Goal: Transaction & Acquisition: Purchase product/service

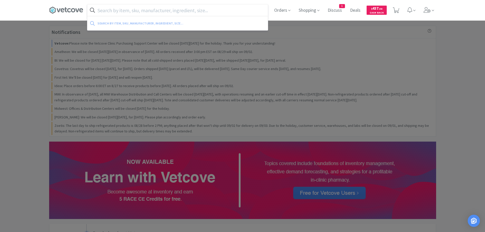
click at [192, 10] on input "text" at bounding box center [177, 10] width 180 height 12
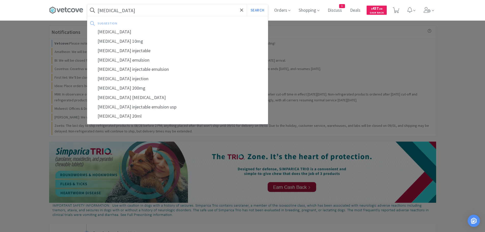
type input "[MEDICAL_DATA]"
click at [247, 4] on button "Search" at bounding box center [257, 10] width 21 height 12
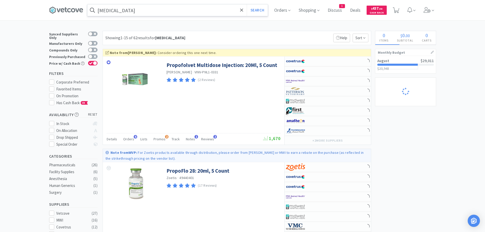
select select "1"
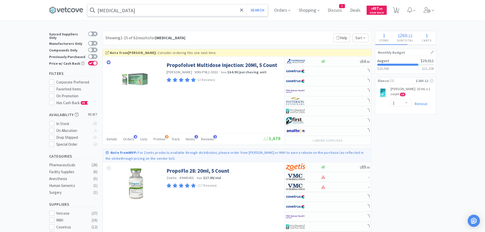
select select "1"
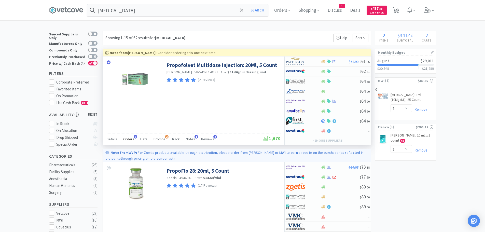
click at [125, 137] on span "Orders" at bounding box center [128, 139] width 11 height 5
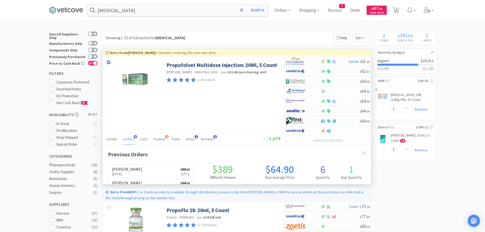
scroll to position [132, 268]
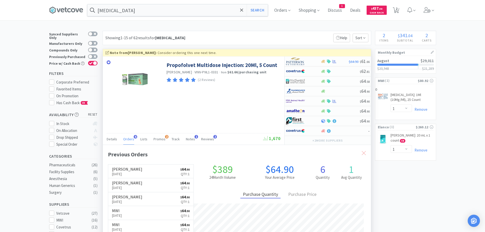
click at [364, 152] on icon at bounding box center [364, 153] width 4 height 4
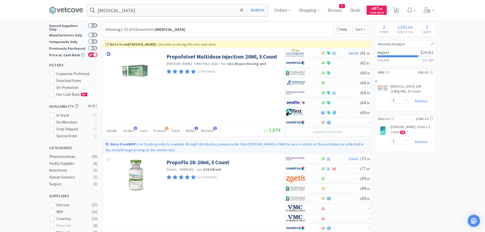
scroll to position [0, 0]
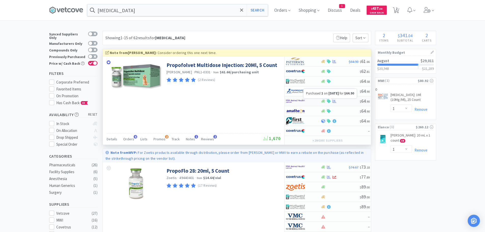
click at [333, 100] on icon at bounding box center [334, 101] width 4 height 4
select select "1"
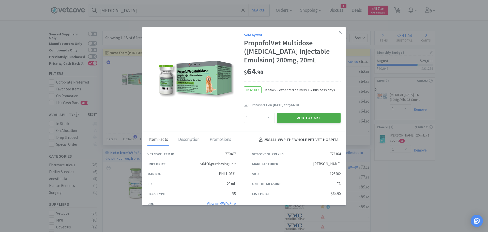
click at [308, 116] on button "Add to Cart" at bounding box center [309, 118] width 64 height 10
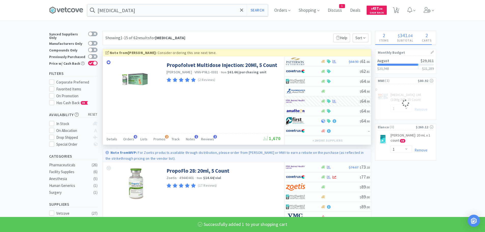
select select "1"
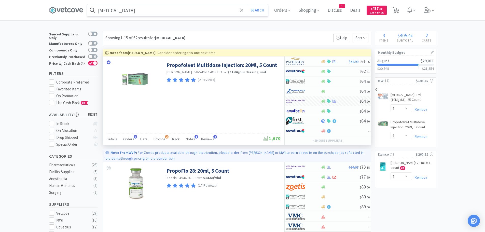
click at [164, 12] on input "propofol" at bounding box center [177, 10] width 180 height 12
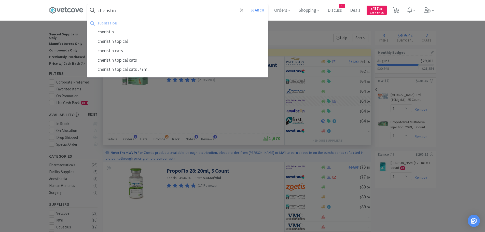
type input "cheristin"
click at [247, 4] on button "Search" at bounding box center [257, 10] width 21 height 12
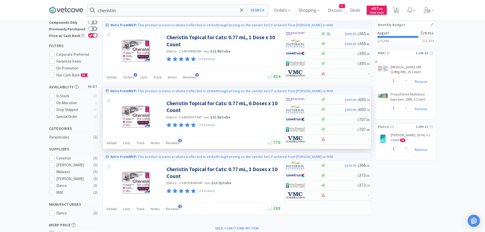
scroll to position [25, 0]
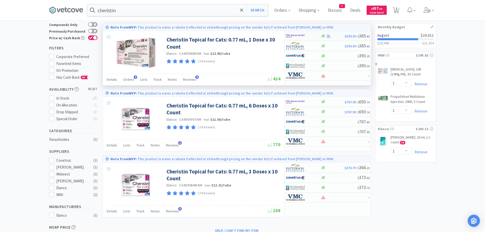
click at [326, 36] on div at bounding box center [328, 36] width 5 height 4
select select "1"
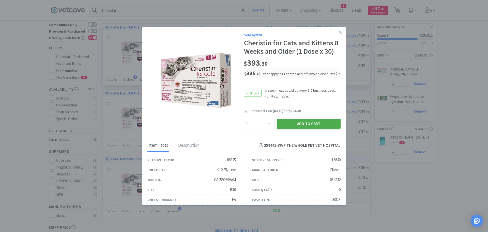
click at [301, 124] on button "Add to Cart" at bounding box center [309, 124] width 64 height 10
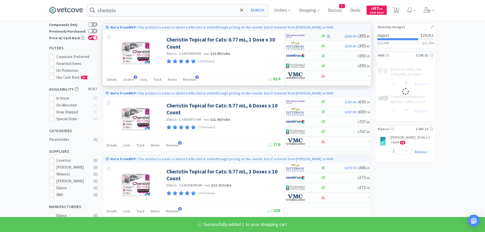
select select "1"
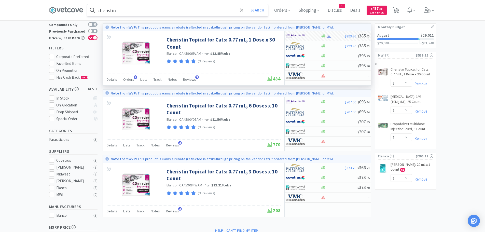
click at [181, 11] on input "cheristin" at bounding box center [177, 10] width 180 height 12
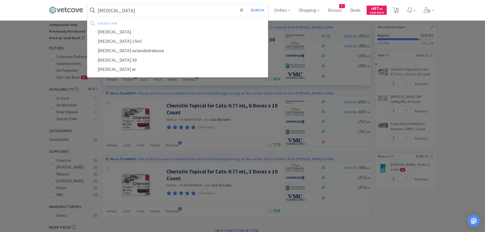
click at [247, 4] on button "Search" at bounding box center [257, 10] width 21 height 12
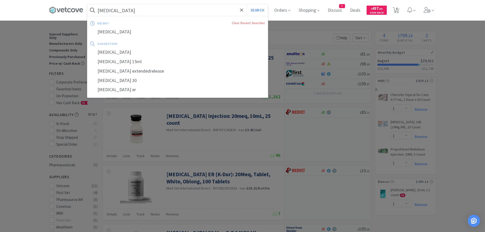
click at [182, 15] on input "potassium chloride 20meq" at bounding box center [177, 10] width 180 height 12
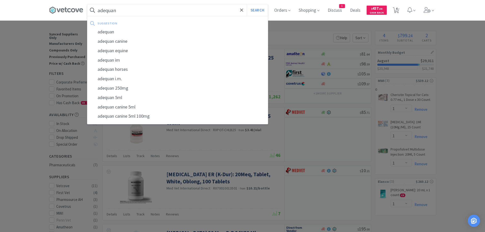
type input "adequan"
click at [247, 4] on button "Search" at bounding box center [257, 10] width 21 height 12
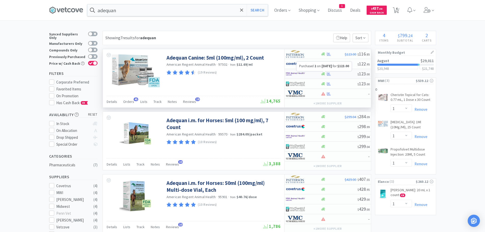
click at [330, 73] on icon at bounding box center [329, 74] width 4 height 4
select select "1"
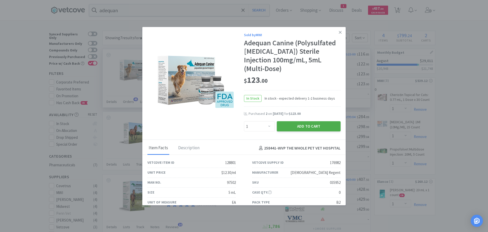
click at [312, 125] on button "Add to Cart" at bounding box center [309, 126] width 64 height 10
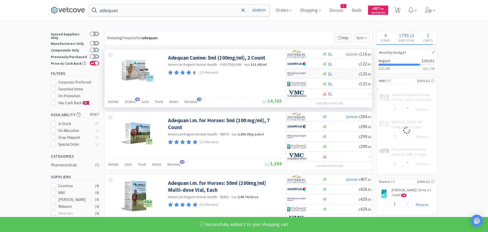
select select "1"
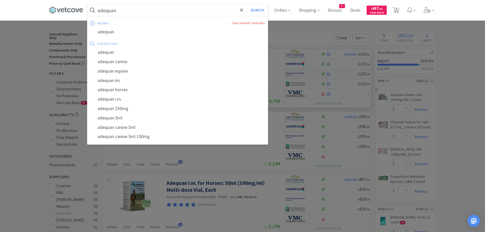
click at [193, 7] on input "adequan" at bounding box center [177, 10] width 180 height 12
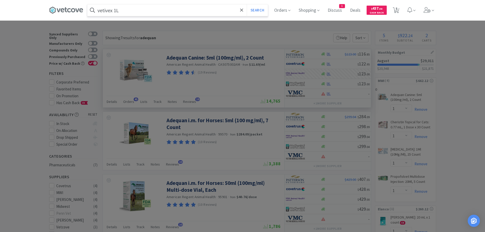
type input "vetivex 1L"
click at [247, 4] on button "Search" at bounding box center [257, 10] width 21 height 12
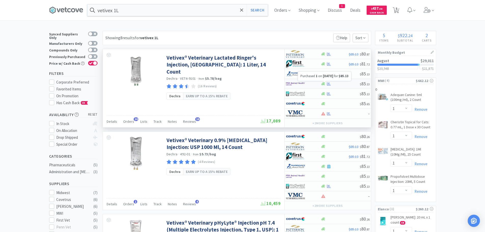
click at [330, 82] on icon at bounding box center [329, 84] width 4 height 4
select select "1"
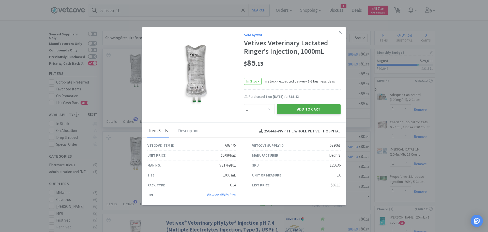
click at [303, 107] on button "Add to Cart" at bounding box center [309, 109] width 64 height 10
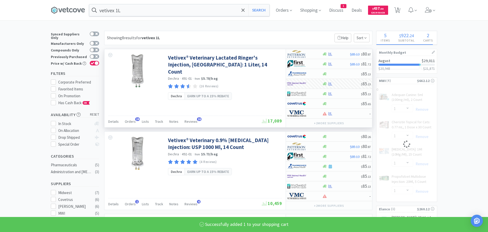
select select "1"
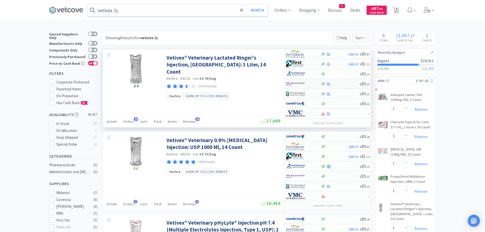
click at [167, 7] on input "vetivex 1L" at bounding box center [177, 10] width 180 height 12
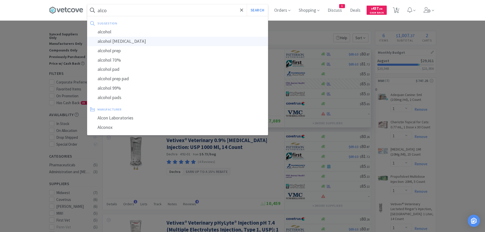
click at [137, 43] on div "alcohol [MEDICAL_DATA]" at bounding box center [177, 41] width 180 height 9
type input "alcohol [MEDICAL_DATA]"
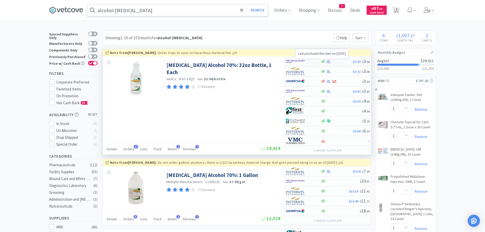
click at [329, 61] on icon at bounding box center [329, 62] width 4 height 4
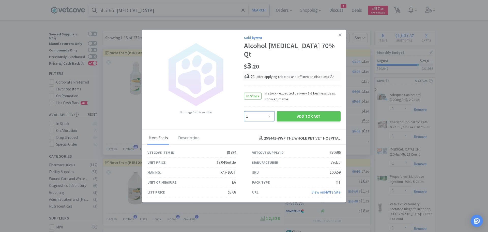
click at [269, 111] on select "Enter Quantity 1 2 3 4 5 6 7 8 9 10 11 12 13 14 15 16 17 18 19 20 Enter Quantity" at bounding box center [259, 116] width 31 height 10
select select "4"
click at [244, 111] on select "Enter Quantity 1 2 3 4 5 6 7 8 9 10 11 12 13 14 15 16 17 18 19 20 Enter Quantity" at bounding box center [259, 116] width 31 height 10
click at [341, 37] on icon at bounding box center [340, 35] width 3 height 5
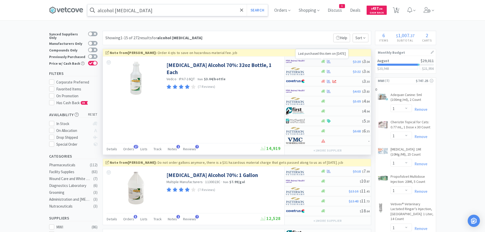
click at [328, 60] on icon at bounding box center [329, 61] width 4 height 3
select select "1"
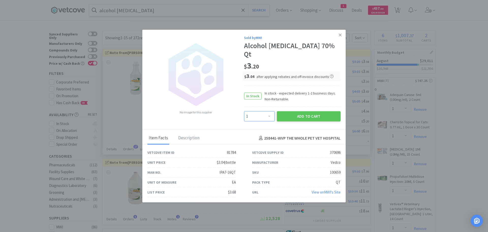
drag, startPoint x: 270, startPoint y: 112, endPoint x: 270, endPoint y: 108, distance: 3.8
click at [270, 112] on select "Enter Quantity 1 2 3 4 5 6 7 8 9 10 11 12 13 14 15 16 17 18 19 20 Enter Quantity" at bounding box center [259, 116] width 31 height 10
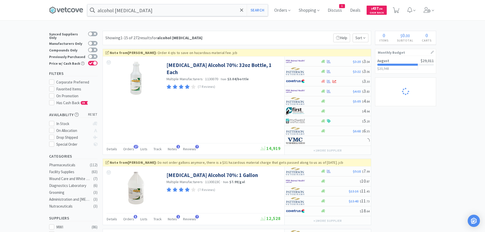
select select "1"
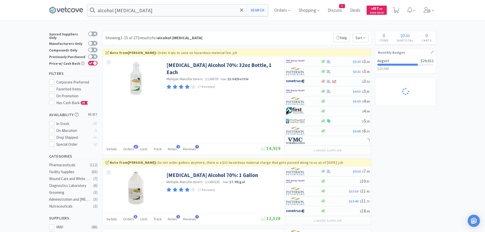
select select "1"
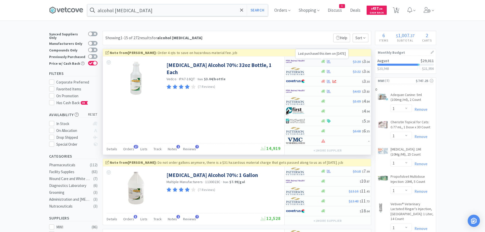
click at [329, 61] on icon at bounding box center [329, 62] width 4 height 4
select select "1"
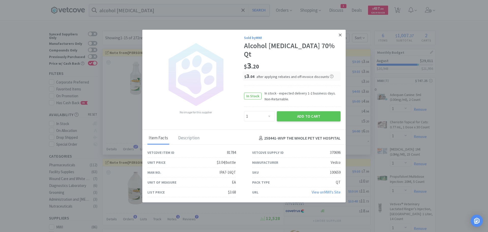
click at [342, 38] on link at bounding box center [340, 35] width 9 height 11
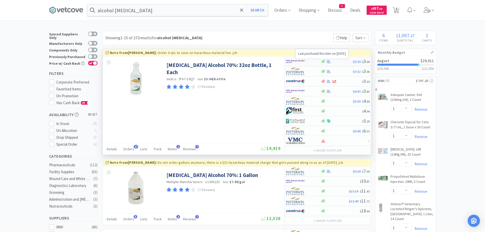
click at [330, 61] on icon at bounding box center [329, 62] width 4 height 4
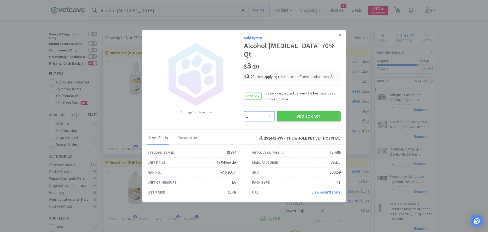
drag, startPoint x: 272, startPoint y: 110, endPoint x: 271, endPoint y: 107, distance: 3.6
click at [272, 111] on select "Enter Quantity 1 2 3 4 5 6 7 8 9 10 11 12 13 14 15 16 17 18 19 20 Enter Quantity" at bounding box center [259, 116] width 31 height 10
select select "2"
click at [244, 111] on select "Enter Quantity 1 2 3 4 5 6 7 8 9 10 11 12 13 14 15 16 17 18 19 20 Enter Quantity" at bounding box center [259, 116] width 31 height 10
click at [312, 111] on button "Add to Cart" at bounding box center [309, 116] width 64 height 10
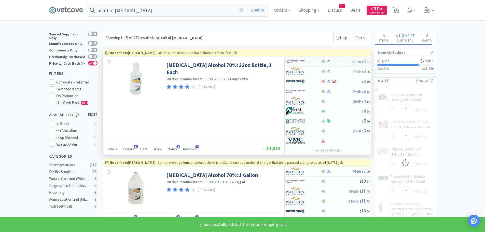
select select "2"
select select "1"
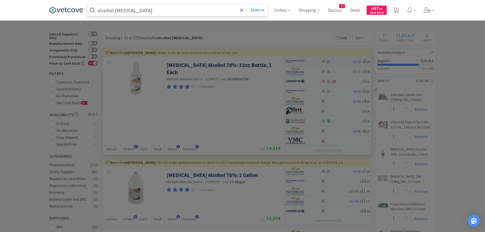
drag, startPoint x: 146, startPoint y: 11, endPoint x: 148, endPoint y: 7, distance: 3.9
click at [147, 10] on input "alcohol [MEDICAL_DATA]" at bounding box center [177, 10] width 180 height 12
click at [247, 4] on button "Search" at bounding box center [257, 10] width 21 height 12
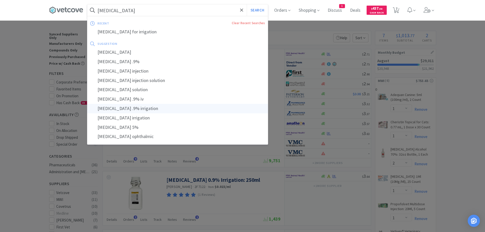
click at [155, 109] on div "[MEDICAL_DATA] .9% irrigation" at bounding box center [177, 108] width 180 height 9
type input "[MEDICAL_DATA] .9% irrigation"
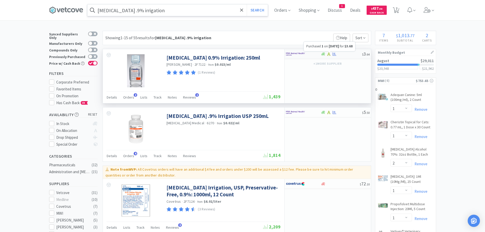
click at [334, 53] on icon at bounding box center [334, 53] width 4 height 3
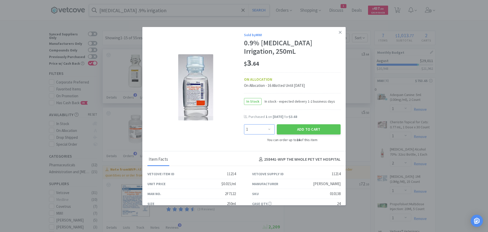
click at [268, 128] on select "Enter Quantity 1 2 3 4 5 6 7 8 9 10 11 12 13 14 15 16 Enter Quantity" at bounding box center [259, 129] width 31 height 10
select select "4"
click at [244, 124] on select "Enter Quantity 1 2 3 4 5 6 7 8 9 10 11 12 13 14 15 16 Enter Quantity" at bounding box center [259, 129] width 31 height 10
click at [301, 129] on button "Add to Cart" at bounding box center [309, 129] width 64 height 10
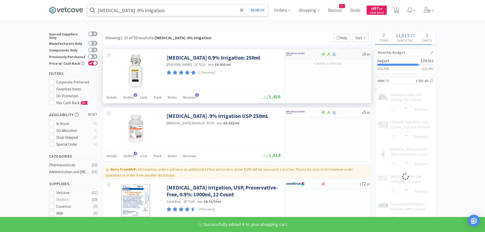
select select "4"
select select "1"
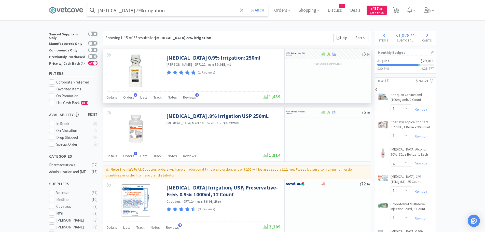
click at [181, 11] on input "[MEDICAL_DATA] .9% irrigation" at bounding box center [177, 10] width 180 height 12
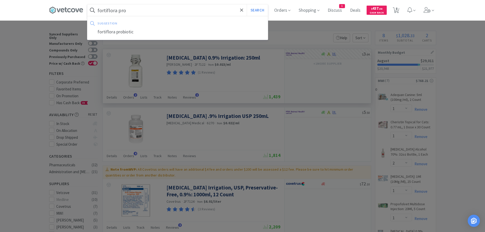
click at [100, 10] on input "fortiflora pro" at bounding box center [177, 10] width 180 height 12
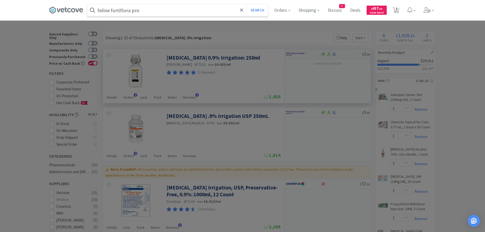
drag, startPoint x: 156, startPoint y: 12, endPoint x: 161, endPoint y: 9, distance: 5.4
click at [161, 10] on input "feline fortiflora pro" at bounding box center [177, 10] width 180 height 12
type input "feline fortiflora pro"
click at [259, 9] on button "Search" at bounding box center [257, 10] width 21 height 12
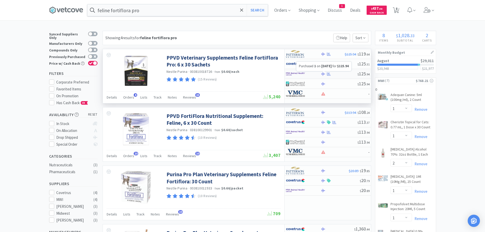
click at [328, 73] on icon at bounding box center [329, 74] width 4 height 4
select select "1"
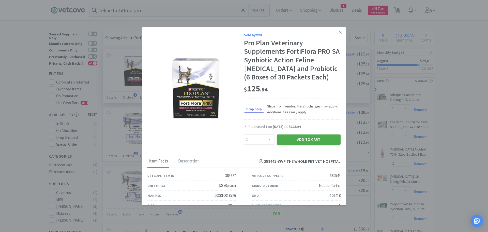
click at [307, 137] on button "Add to Cart" at bounding box center [309, 139] width 64 height 10
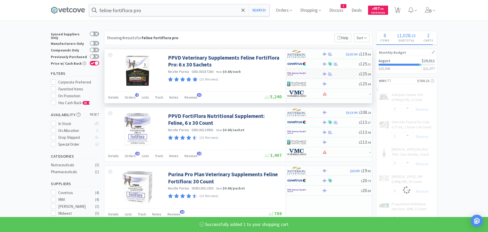
select select "1"
select select "4"
select select "1"
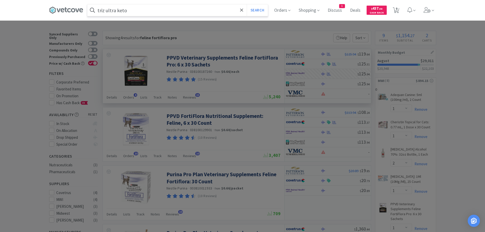
type input "triz ultra keto"
click at [247, 4] on button "Search" at bounding box center [257, 10] width 21 height 12
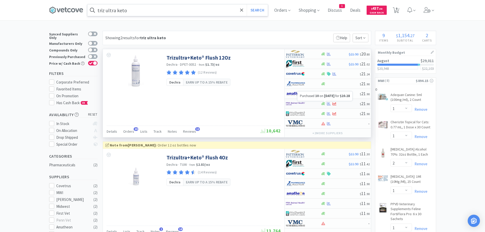
click at [329, 102] on icon at bounding box center [329, 104] width 4 height 4
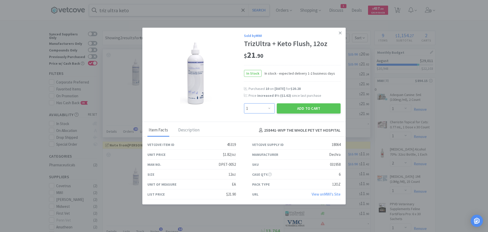
click at [270, 108] on select "Enter Quantity 1 2 3 4 5 6 7 8 9 10 11 12 13 14 15 16 17 18 19 20 Enter Quantity" at bounding box center [259, 108] width 31 height 10
select select "12"
click at [244, 103] on select "Enter Quantity 1 2 3 4 5 6 7 8 9 10 11 12 13 14 15 16 17 18 19 20 Enter Quantity" at bounding box center [259, 108] width 31 height 10
click at [308, 107] on button "Add to Cart" at bounding box center [309, 108] width 64 height 10
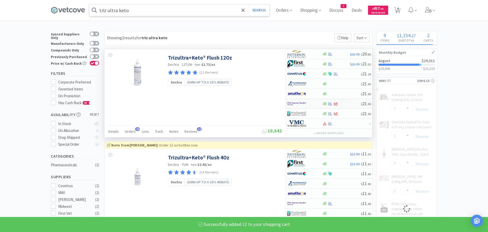
select select "12"
select select "1"
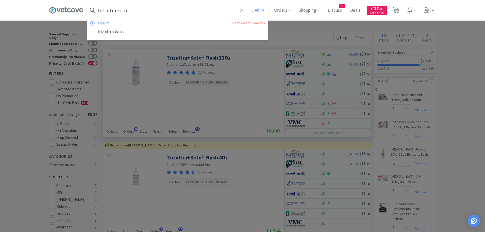
click at [163, 15] on input "triz ultra keto" at bounding box center [177, 10] width 180 height 12
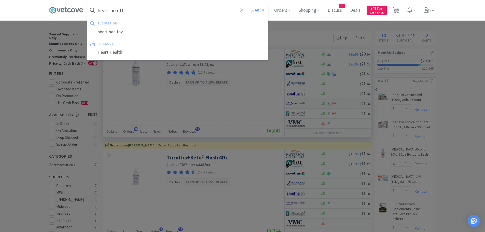
click at [247, 4] on button "Search" at bounding box center [257, 10] width 21 height 12
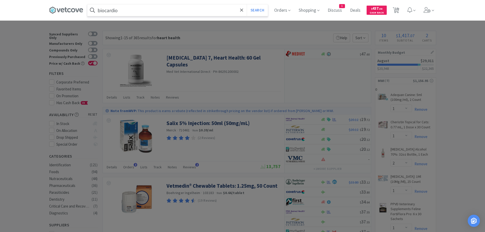
click at [247, 4] on button "Search" at bounding box center [257, 10] width 21 height 12
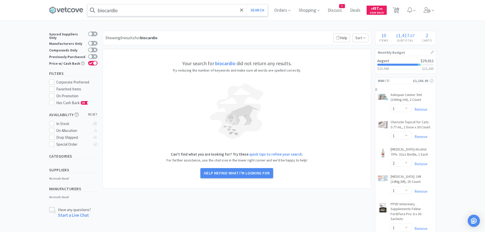
click at [165, 7] on input "biocardio" at bounding box center [177, 10] width 180 height 12
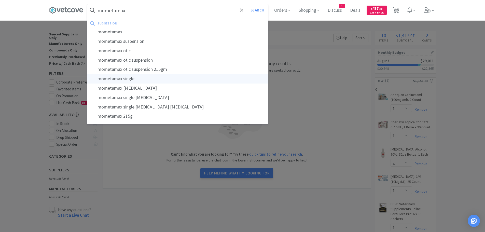
click at [128, 80] on div "mometamax single" at bounding box center [177, 78] width 180 height 9
type input "mometamax single"
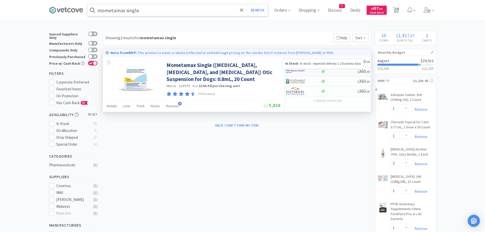
click at [324, 70] on icon at bounding box center [323, 71] width 4 height 3
select select "1"
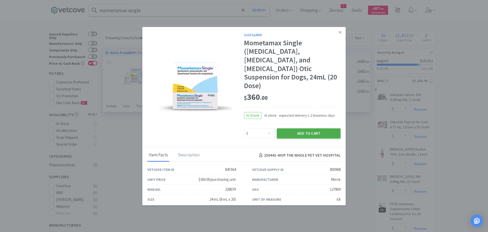
click at [310, 128] on button "Add to Cart" at bounding box center [309, 133] width 64 height 10
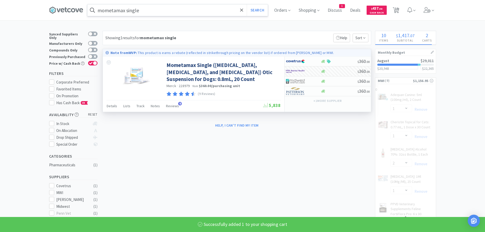
select select "1"
select select "4"
select select "12"
select select "1"
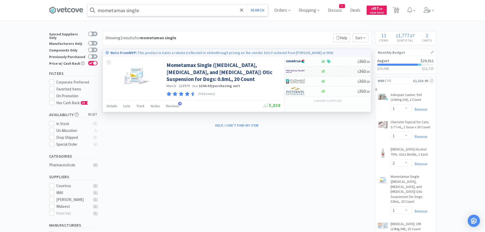
drag, startPoint x: 398, startPoint y: 9, endPoint x: 386, endPoint y: 4, distance: 13.0
click at [398, 9] on span "11" at bounding box center [397, 8] width 4 height 20
select select "1"
select select "2"
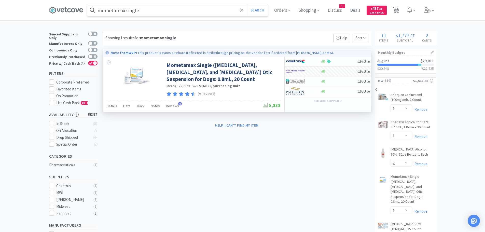
select select "1"
select select "4"
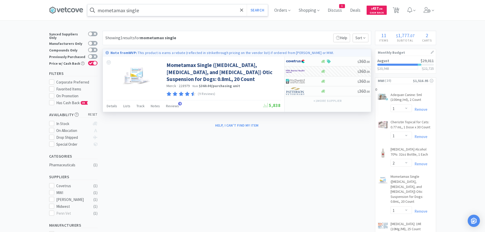
select select "12"
select select "1"
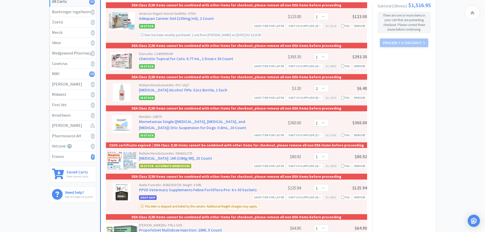
scroll to position [102, 0]
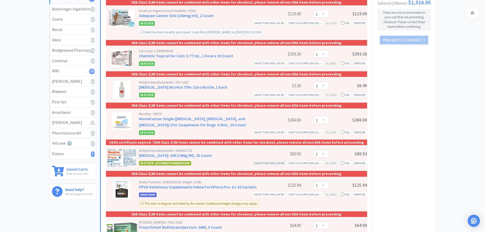
click at [267, 162] on div "Save item for later" at bounding box center [268, 162] width 33 height 5
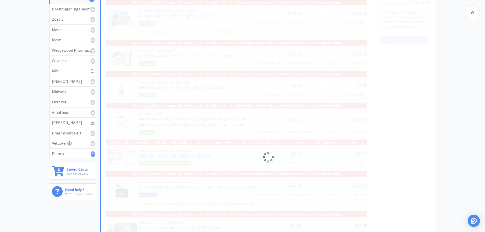
select select "4"
select select "12"
select select "1"
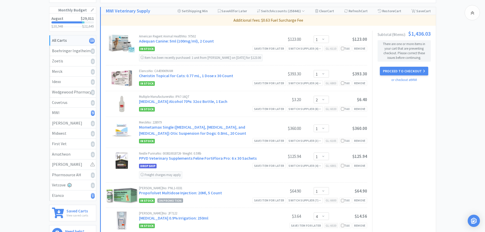
scroll to position [51, 0]
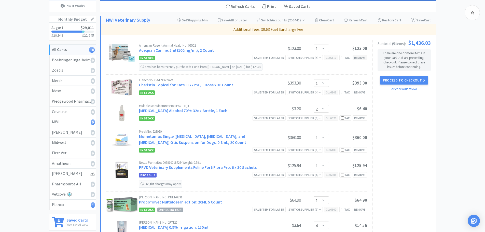
click at [362, 56] on div "Remove" at bounding box center [359, 57] width 15 height 5
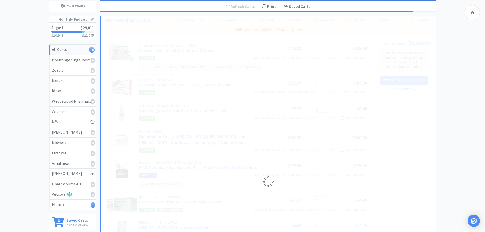
select select "2"
select select "1"
select select "4"
select select "12"
select select "1"
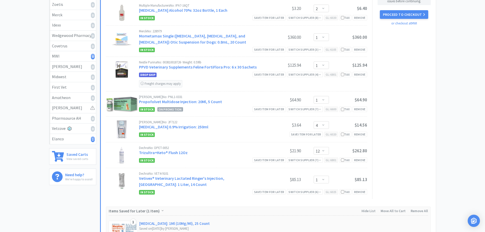
scroll to position [0, 0]
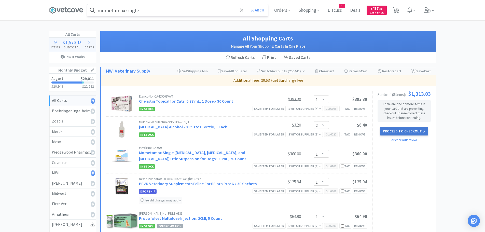
click at [400, 129] on button "Proceed to Checkout" at bounding box center [404, 131] width 48 height 9
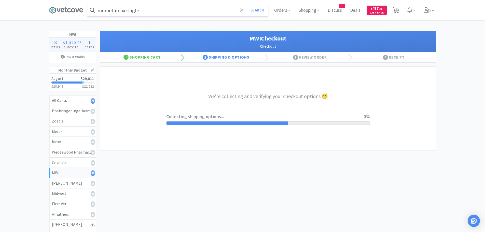
select select "STD_"
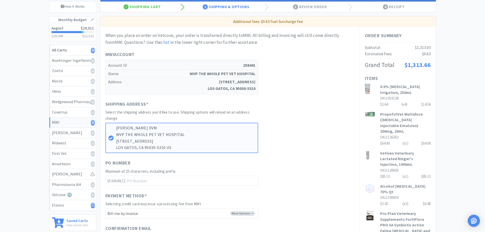
scroll to position [51, 0]
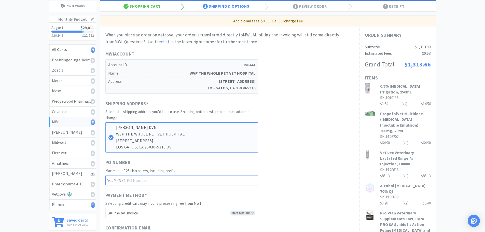
click at [162, 179] on input "text" at bounding box center [181, 180] width 153 height 10
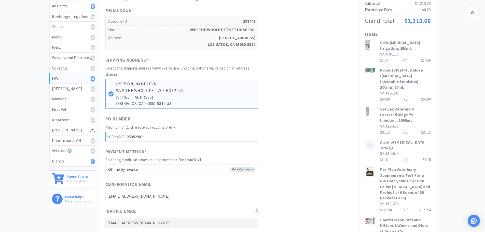
scroll to position [25, 0]
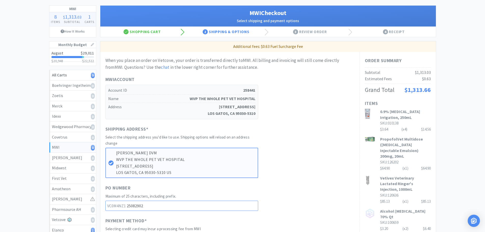
drag, startPoint x: 143, startPoint y: 205, endPoint x: 125, endPoint y: 206, distance: 17.6
click at [125, 206] on div "VC0M4NZ1 25082902" at bounding box center [181, 205] width 153 height 10
type input "25082902"
click at [67, 148] on div "MWI 8" at bounding box center [72, 147] width 41 height 7
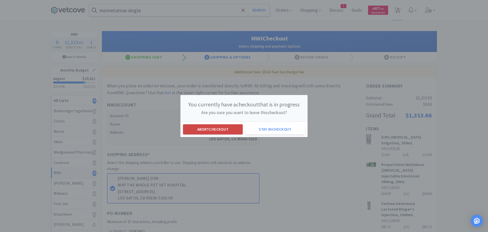
click at [216, 126] on button "Abort checkout" at bounding box center [213, 129] width 60 height 10
select select "1"
select select "2"
select select "1"
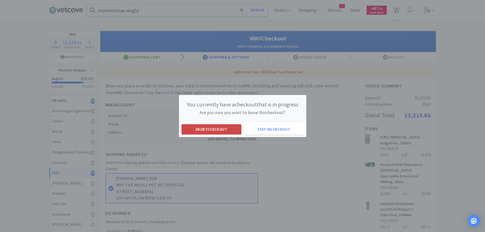
select select "1"
select select "4"
select select "12"
select select "1"
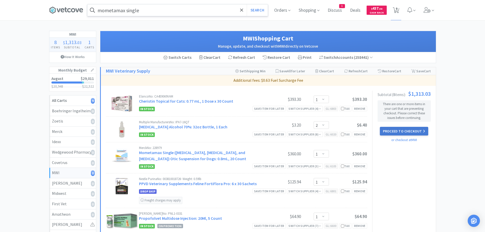
click at [402, 128] on button "Proceed to Checkout" at bounding box center [404, 131] width 48 height 9
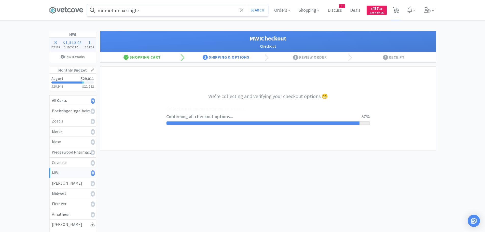
select select "STD_"
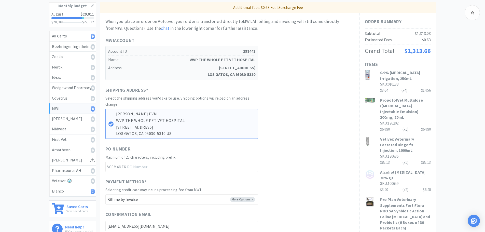
scroll to position [76, 0]
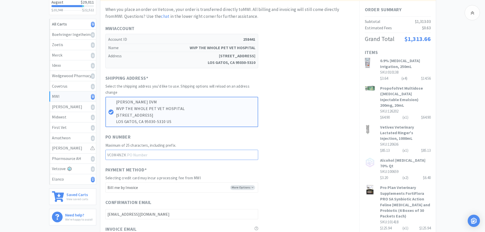
click at [134, 154] on input "text" at bounding box center [181, 155] width 153 height 10
paste input "25082902"
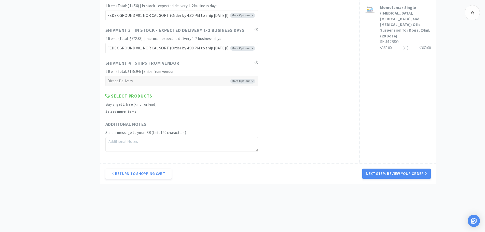
scroll to position [371, 0]
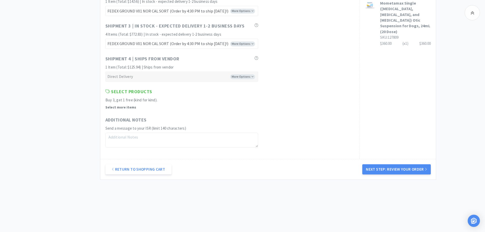
type input "25082902"
click at [129, 135] on textarea at bounding box center [181, 140] width 153 height 15
type textarea "We are closed [DATE] though [DATE]."
click at [412, 170] on button "Next Step: Review Your Order" at bounding box center [396, 169] width 68 height 10
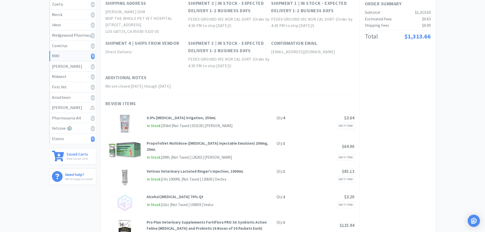
scroll to position [0, 0]
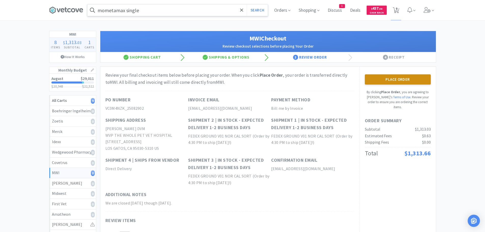
click at [403, 79] on button "Place Order" at bounding box center [398, 79] width 66 height 10
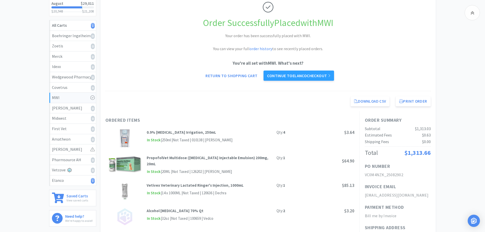
scroll to position [76, 0]
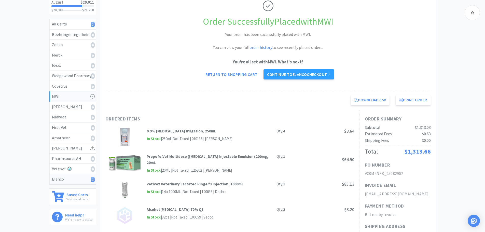
click at [68, 181] on div "Elanco 1" at bounding box center [72, 179] width 41 height 7
select select "1"
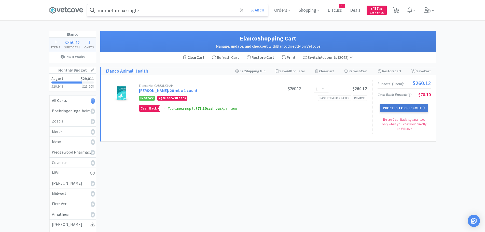
click at [401, 107] on button "Proceed to Checkout" at bounding box center [404, 108] width 48 height 9
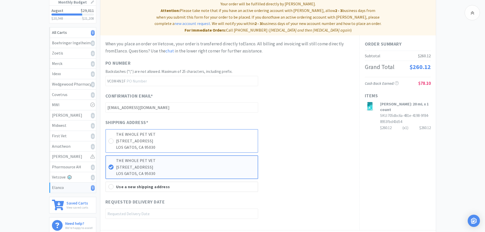
scroll to position [76, 0]
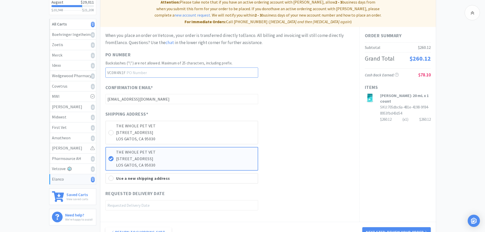
click at [178, 67] on input "text" at bounding box center [181, 72] width 153 height 10
type input "29082903"
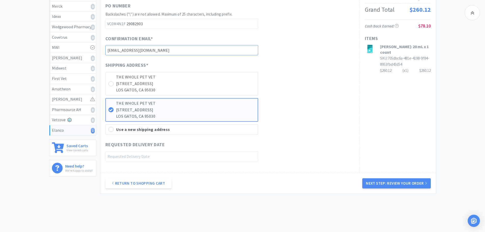
scroll to position [127, 0]
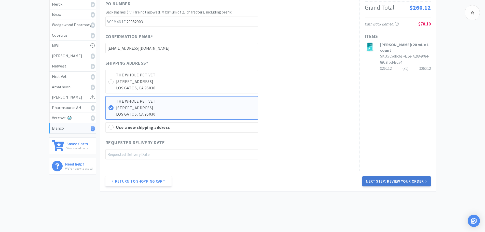
click at [405, 176] on button "Next Step: Review Your Order" at bounding box center [396, 181] width 68 height 10
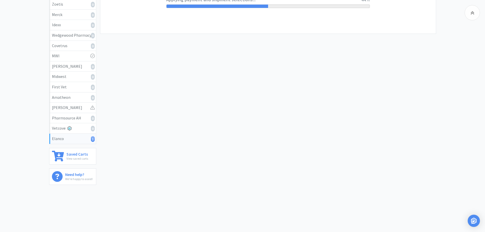
scroll to position [0, 0]
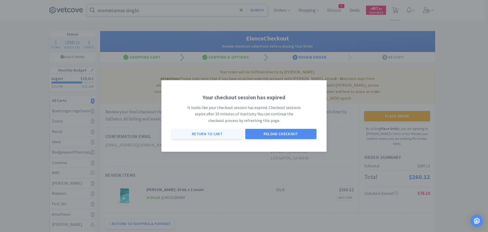
click at [222, 134] on button "Return to Cart" at bounding box center [207, 134] width 71 height 10
select select "1"
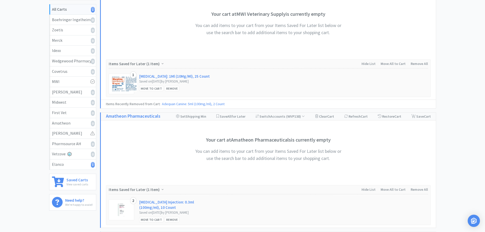
scroll to position [102, 0]
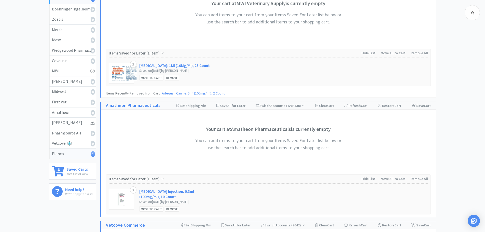
click at [73, 151] on div "Elanco 1" at bounding box center [72, 153] width 41 height 7
select select "1"
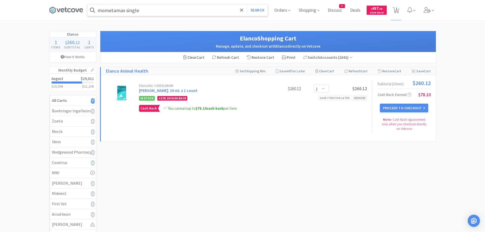
click at [357, 96] on div "Remove" at bounding box center [359, 97] width 15 height 5
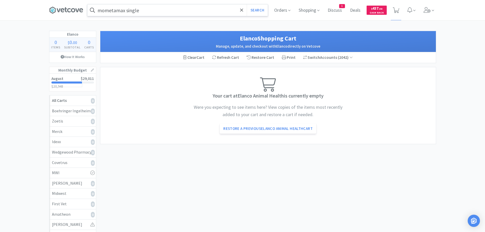
click at [68, 70] on h1 "Monthly Budget" at bounding box center [72, 70] width 47 height 7
click at [72, 80] on div "August $29,011" at bounding box center [72, 79] width 42 height 4
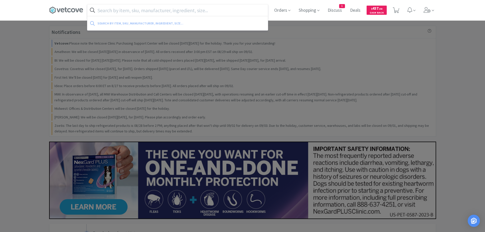
click at [169, 11] on input "text" at bounding box center [177, 10] width 180 height 12
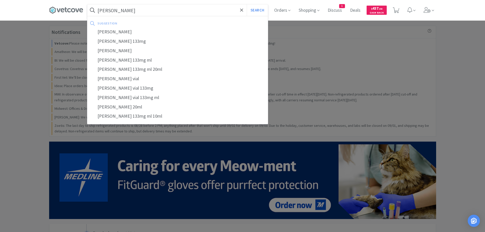
type input "nocita"
click at [247, 4] on button "Search" at bounding box center [257, 10] width 21 height 12
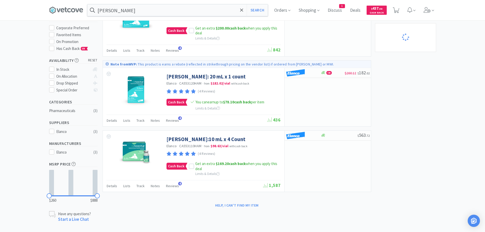
scroll to position [57, 0]
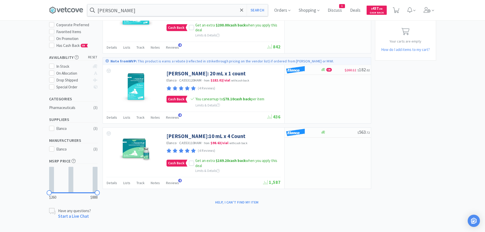
drag, startPoint x: 452, startPoint y: 93, endPoint x: 452, endPoint y: 85, distance: 7.9
click at [452, 93] on div "× Filter Results Synced Suppliers Only Manufacturers Only Compounds Only Previo…" at bounding box center [242, 97] width 485 height 246
